Goal: Find specific page/section

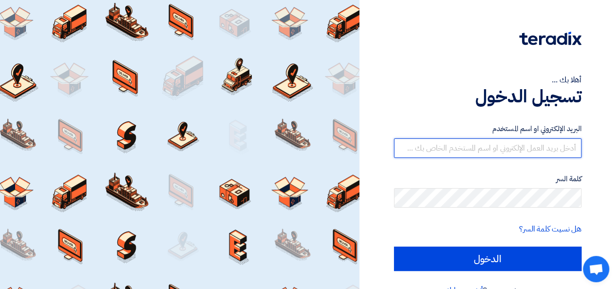
type input "[EMAIL_ADDRESS][DOMAIN_NAME]"
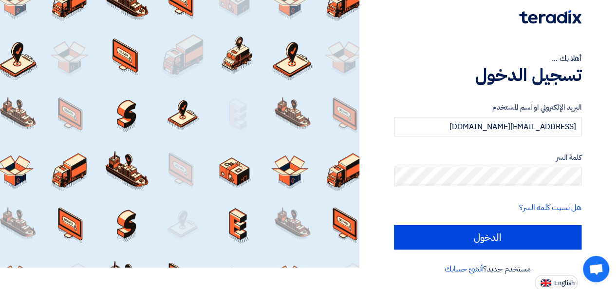
scroll to position [22, 0]
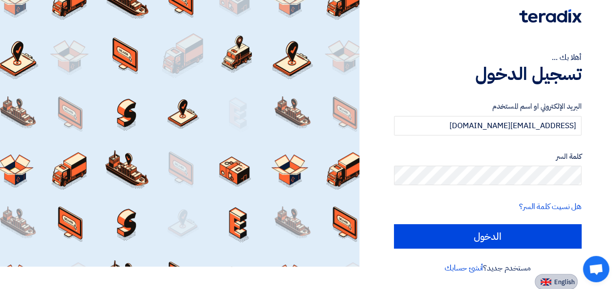
click at [561, 276] on button "English" at bounding box center [555, 281] width 43 height 16
type input "Sign in"
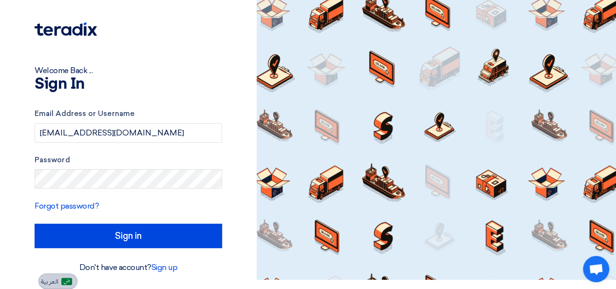
scroll to position [9, 0]
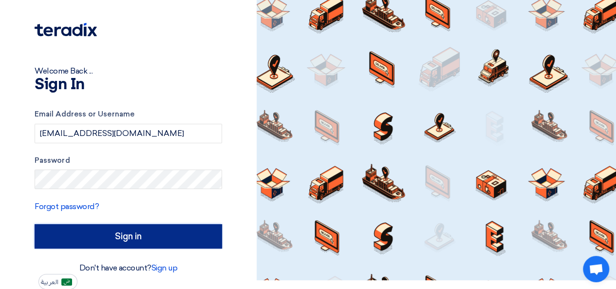
click at [132, 226] on input "Sign in" at bounding box center [128, 236] width 187 height 24
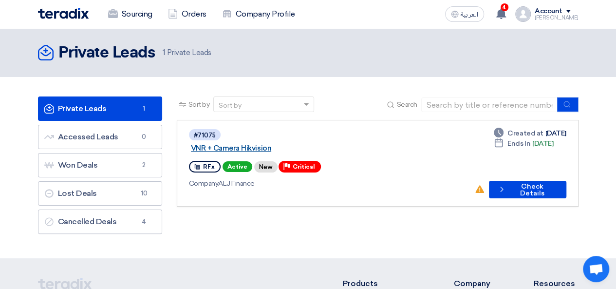
click at [275, 144] on link "VNR + Camera Hikvision" at bounding box center [312, 148] width 243 height 9
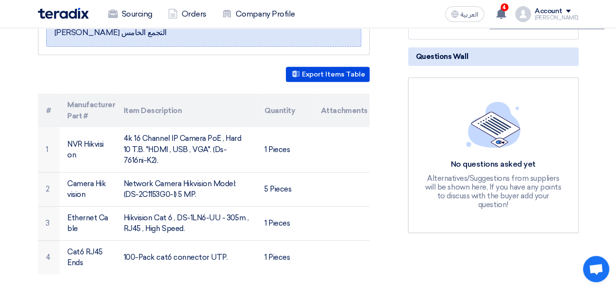
scroll to position [198, 0]
